Goal: Task Accomplishment & Management: Complete application form

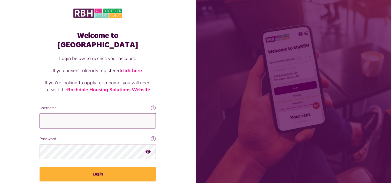
type input "**********"
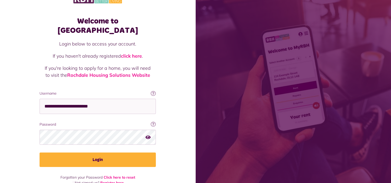
scroll to position [16, 0]
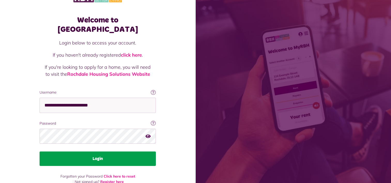
click at [99, 152] on button "Login" at bounding box center [98, 159] width 116 height 14
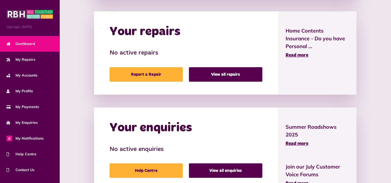
scroll to position [261, 0]
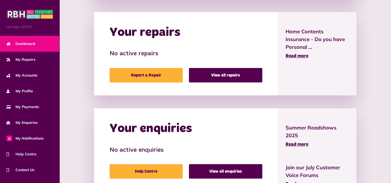
click at [23, 41] on span "Dashboard" at bounding box center [20, 43] width 29 height 5
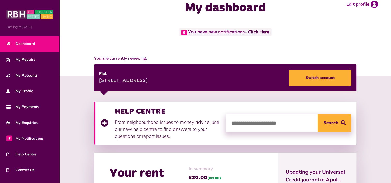
scroll to position [12, 0]
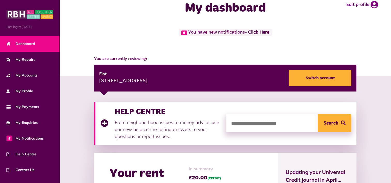
click at [306, 122] on input "search" at bounding box center [288, 123] width 125 height 18
type input "**********"
click at [336, 125] on button "Search" at bounding box center [335, 123] width 34 height 18
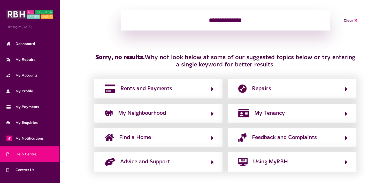
scroll to position [76, 0]
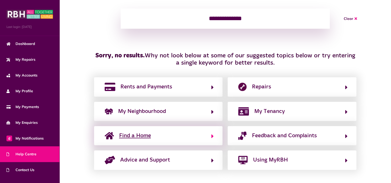
click at [122, 133] on span "Find a Home" at bounding box center [135, 136] width 32 height 8
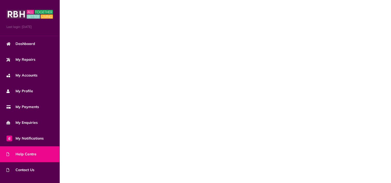
scroll to position [0, 0]
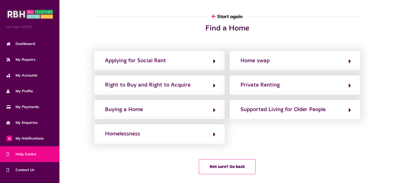
click at [391, 143] on html "Menu Last login: 18/08/2025 Dashboard My Repairs My Accounts My Profile 6" at bounding box center [197, 91] width 395 height 183
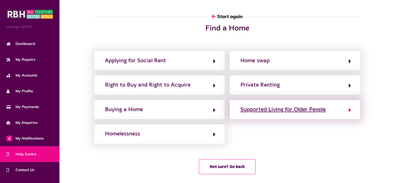
click at [319, 109] on div "Supported Living for Older People" at bounding box center [283, 110] width 85 height 8
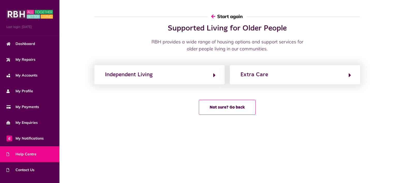
click at [237, 16] on button "Start again" at bounding box center [227, 16] width 39 height 15
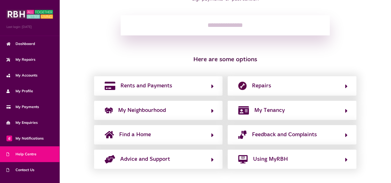
scroll to position [70, 0]
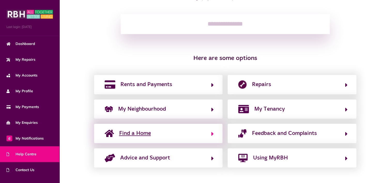
click at [143, 136] on span "Find a Home" at bounding box center [135, 133] width 32 height 8
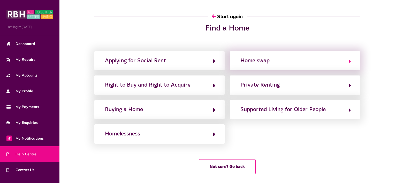
click at [265, 60] on div "Home swap" at bounding box center [255, 61] width 29 height 8
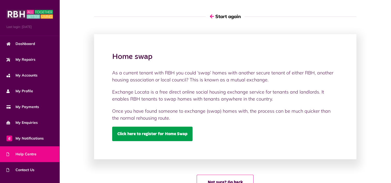
click at [179, 134] on link "Click here to register for Home Swap" at bounding box center [152, 134] width 80 height 14
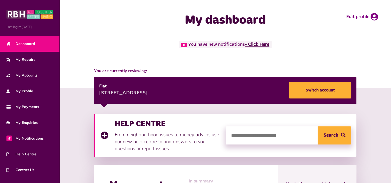
click at [264, 42] on link "- Click Here" at bounding box center [257, 44] width 25 height 5
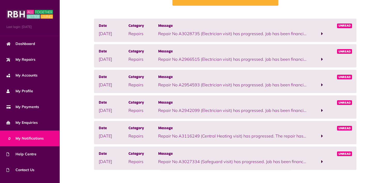
scroll to position [48, 0]
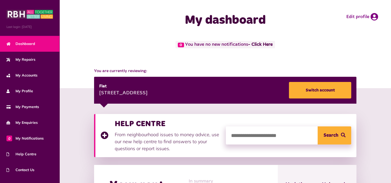
click at [311, 135] on input "search" at bounding box center [288, 136] width 125 height 18
type input "******"
click at [332, 137] on button "Search" at bounding box center [335, 136] width 34 height 18
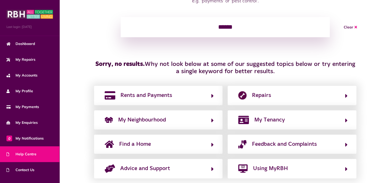
scroll to position [72, 0]
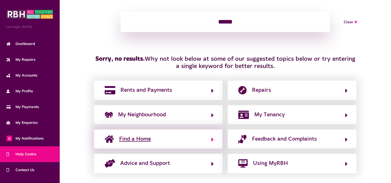
click at [144, 139] on span "Find a Home" at bounding box center [135, 139] width 32 height 8
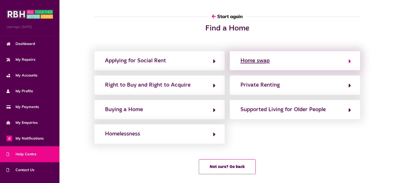
click at [262, 61] on div "Home swap" at bounding box center [255, 61] width 29 height 8
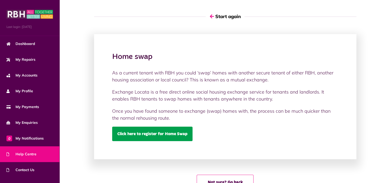
click at [177, 134] on link "Click here to register for Home Swap" at bounding box center [152, 134] width 80 height 14
